Goal: Task Accomplishment & Management: Use online tool/utility

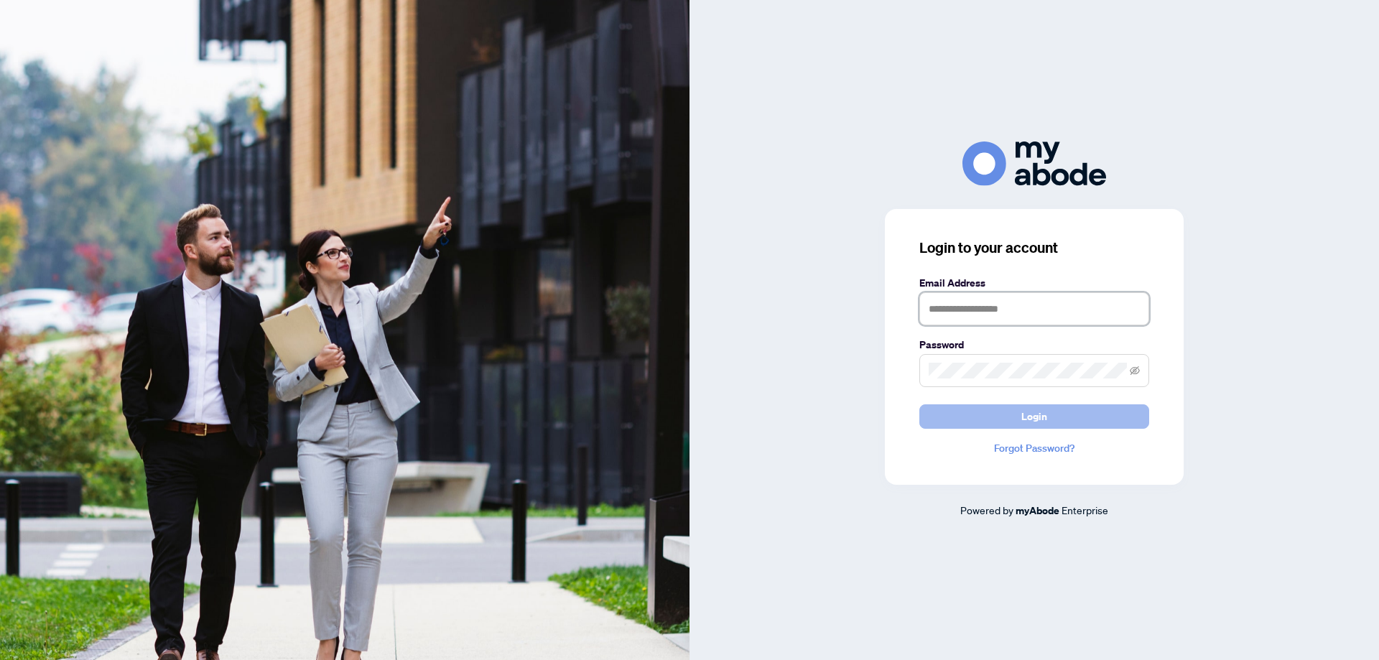
type input "**********"
click at [1019, 415] on button "Login" at bounding box center [1034, 416] width 230 height 24
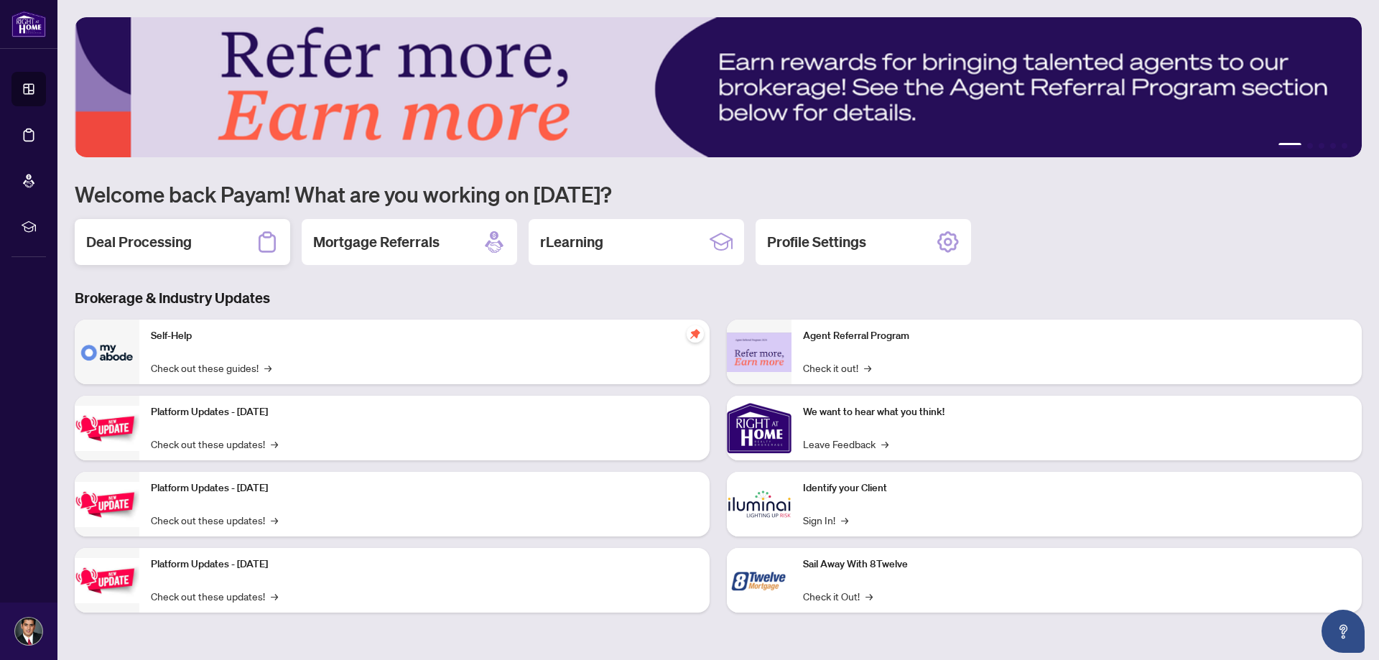
click at [216, 251] on div "Deal Processing" at bounding box center [182, 242] width 215 height 46
